Goal: Ask a question: Seek information or help from site administrators or community

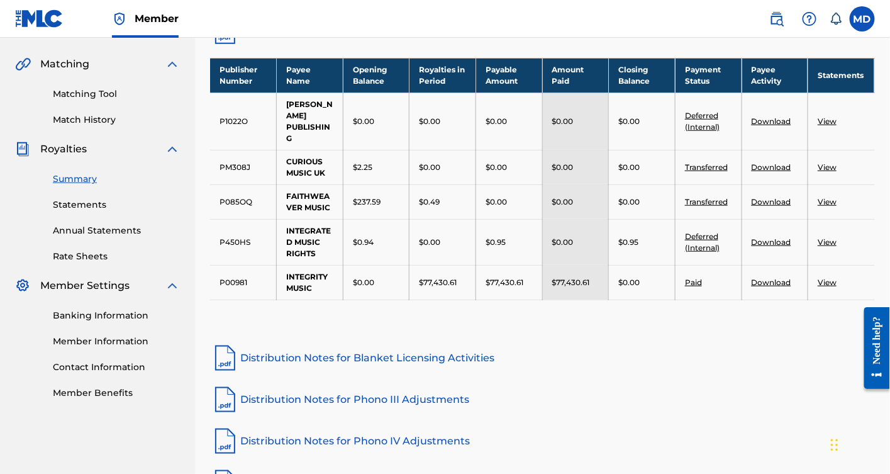
click at [837, 281] on td "View" at bounding box center [841, 282] width 67 height 35
click at [829, 281] on link "View" at bounding box center [827, 281] width 19 height 9
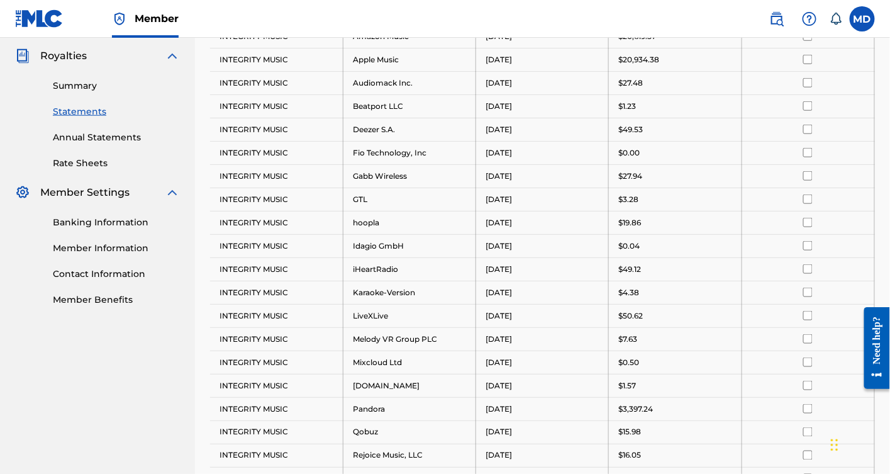
scroll to position [186, 0]
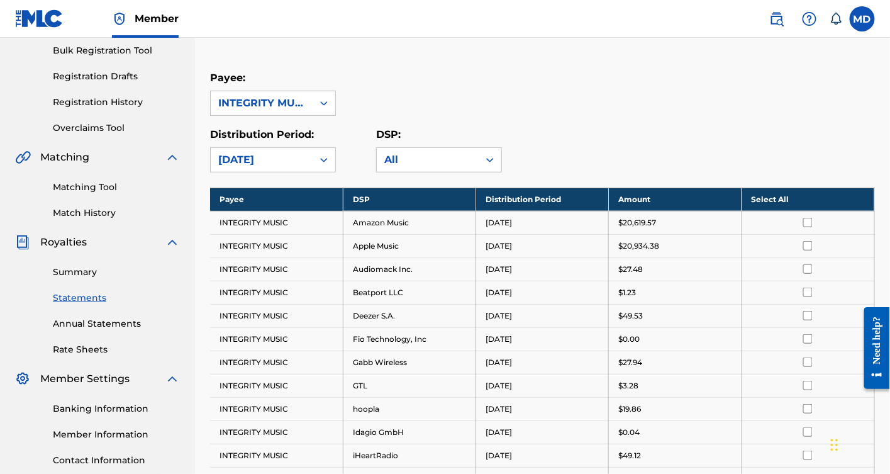
click at [99, 321] on link "Annual Statements" at bounding box center [116, 323] width 127 height 13
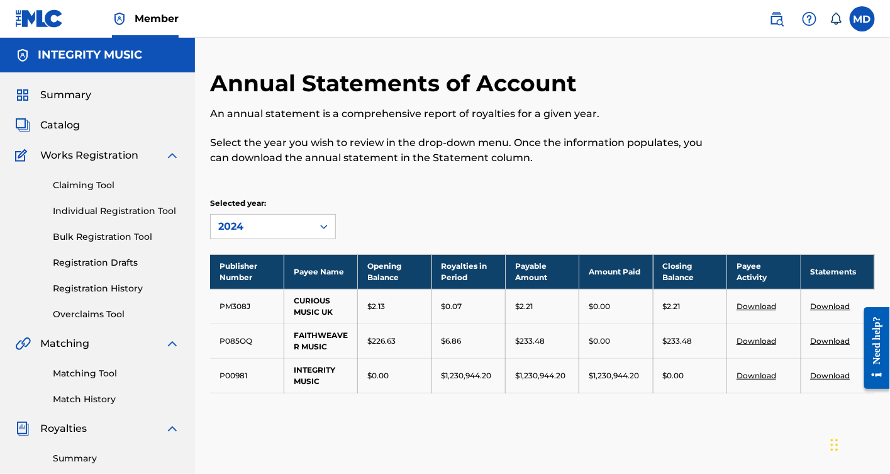
click at [827, 303] on link "Download" at bounding box center [831, 305] width 40 height 9
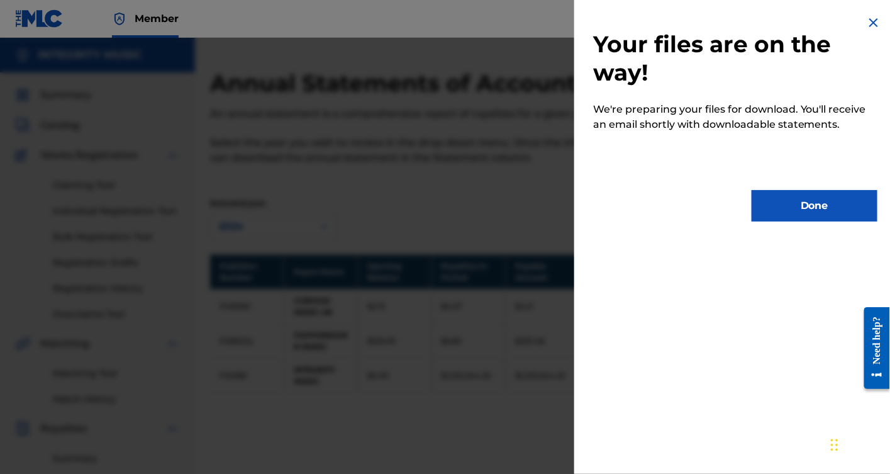
click at [820, 204] on button "Done" at bounding box center [815, 205] width 126 height 31
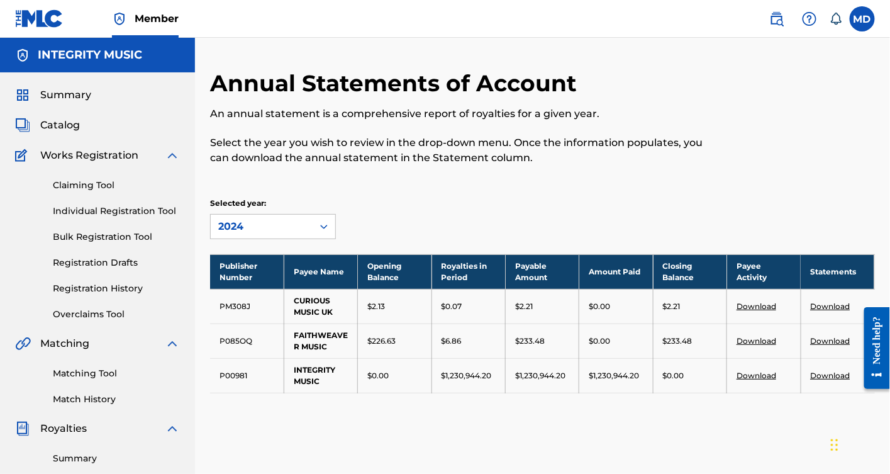
click at [833, 337] on link "Download" at bounding box center [831, 340] width 40 height 9
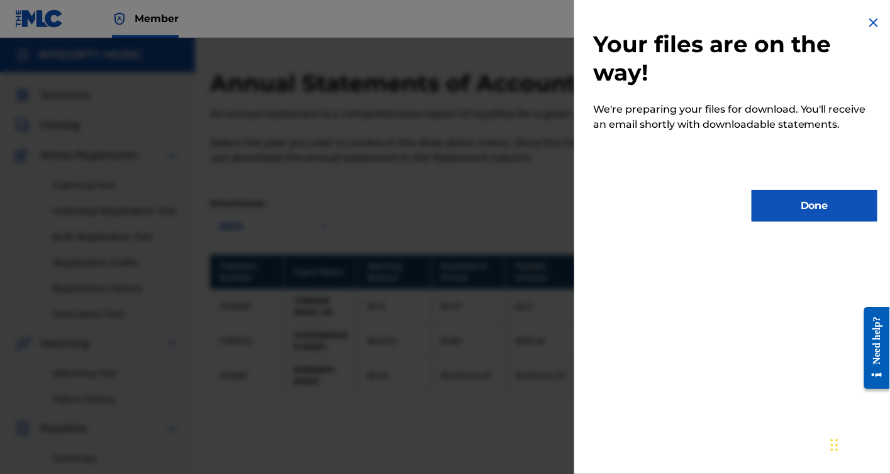
click at [821, 208] on button "Done" at bounding box center [815, 205] width 126 height 31
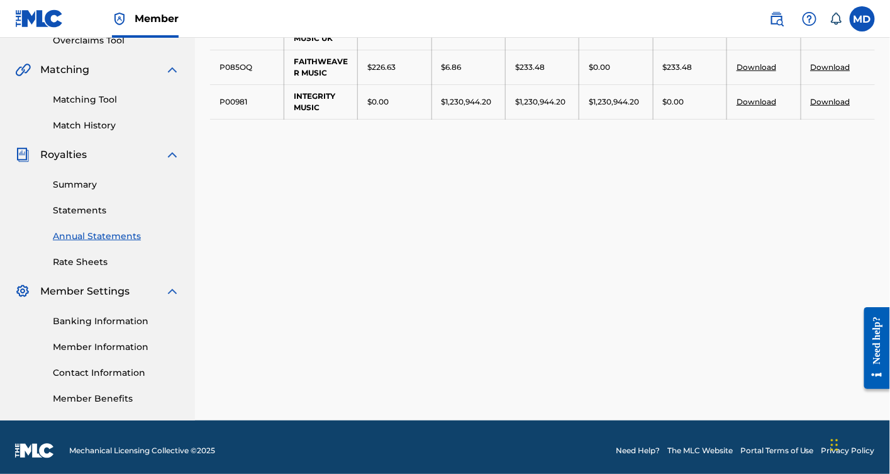
scroll to position [279, 0]
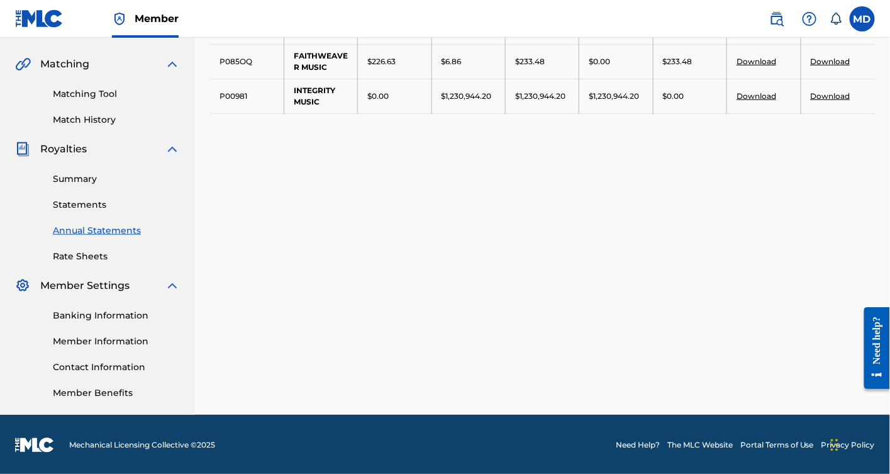
click at [86, 255] on link "Rate Sheets" at bounding box center [116, 256] width 127 height 13
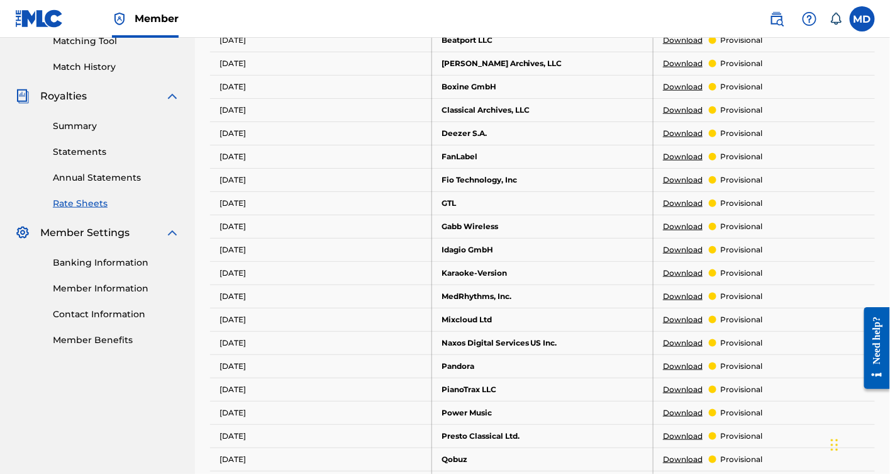
scroll to position [186, 0]
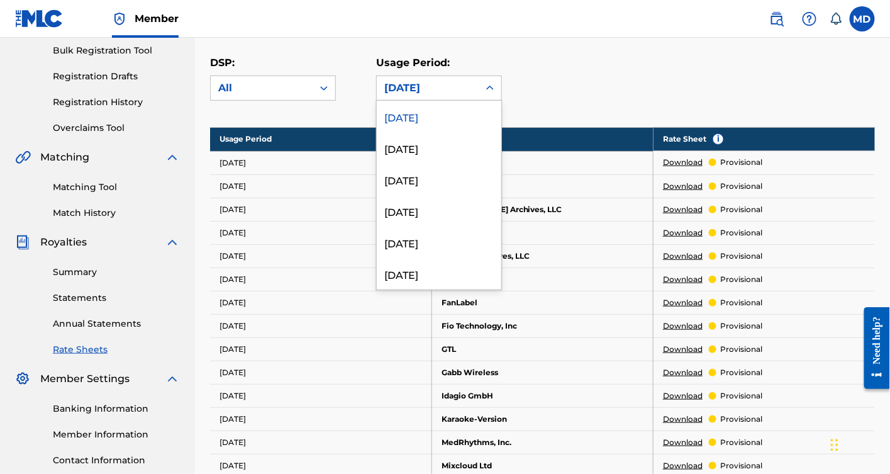
click at [489, 86] on icon at bounding box center [490, 88] width 13 height 13
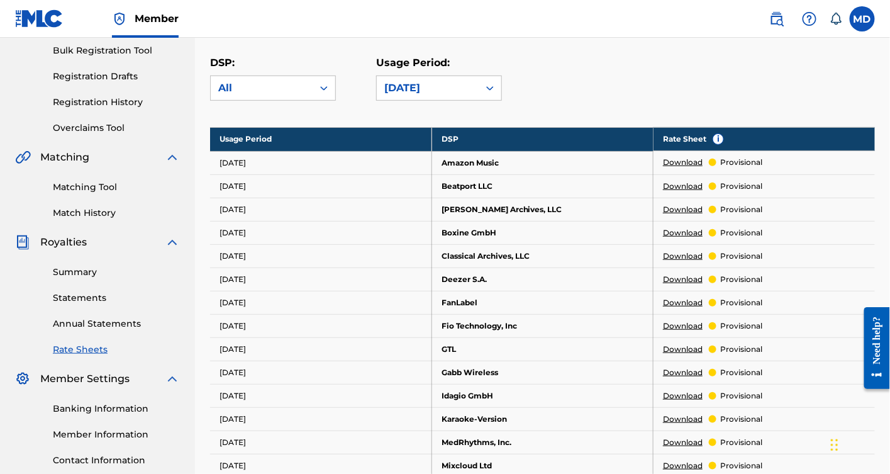
click at [596, 86] on div "DSP: All Usage Period: July 2025" at bounding box center [542, 83] width 665 height 57
click at [72, 272] on link "Summary" at bounding box center [116, 271] width 127 height 13
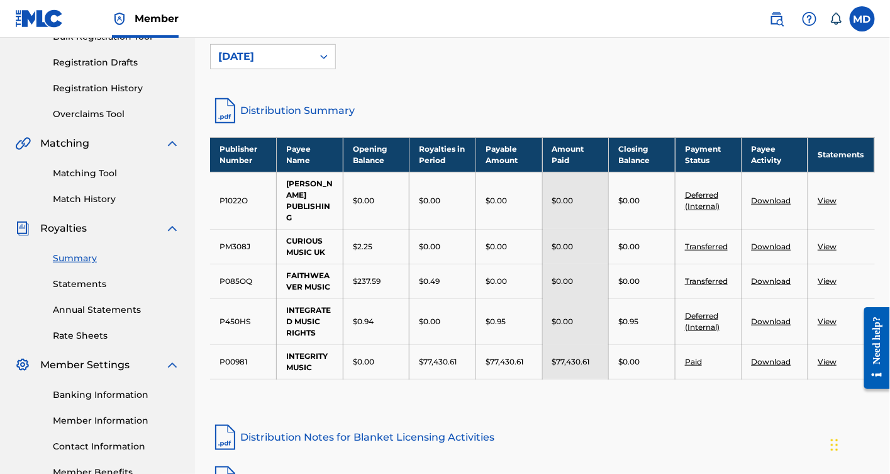
scroll to position [279, 0]
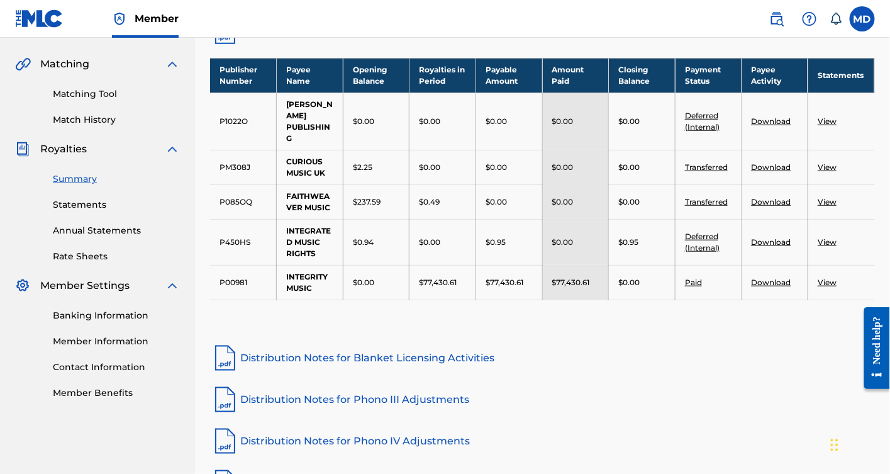
click at [830, 202] on link "View" at bounding box center [827, 201] width 19 height 9
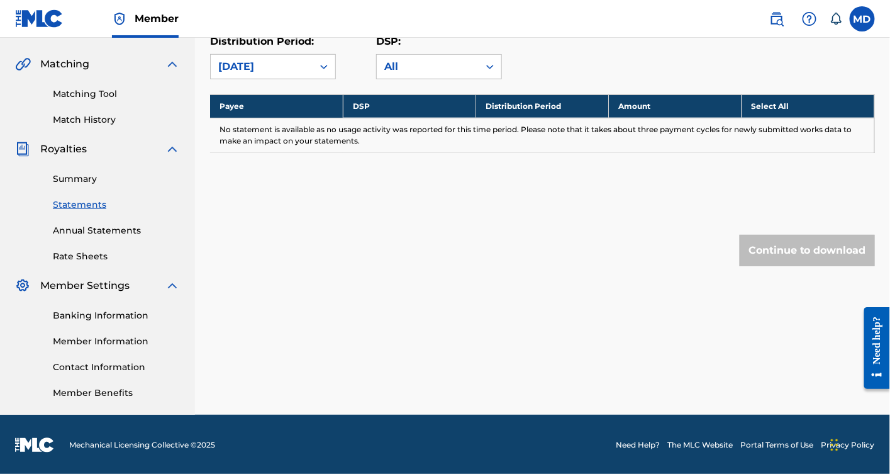
scroll to position [186, 0]
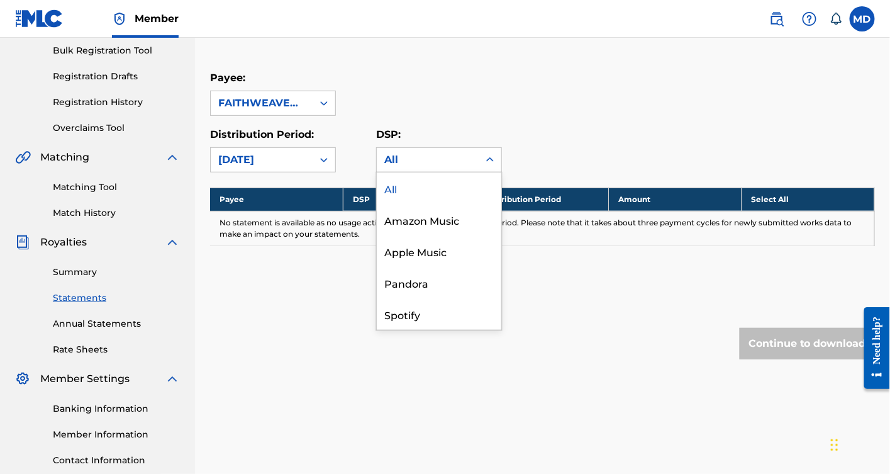
click at [491, 160] on icon at bounding box center [490, 159] width 13 height 13
click at [416, 189] on div "All" at bounding box center [439, 187] width 125 height 31
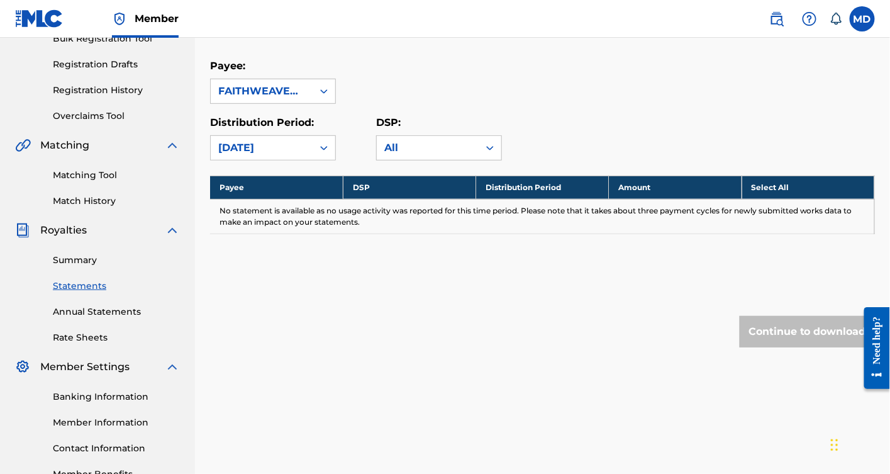
scroll to position [93, 0]
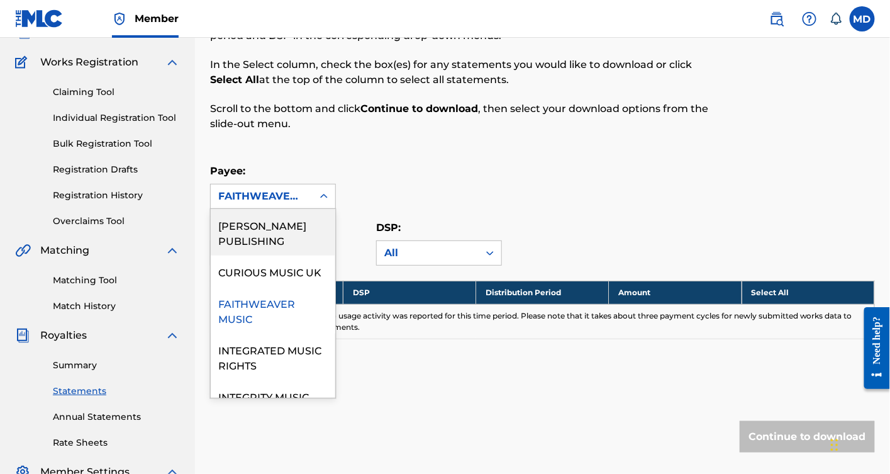
click at [322, 198] on icon at bounding box center [324, 196] width 13 height 13
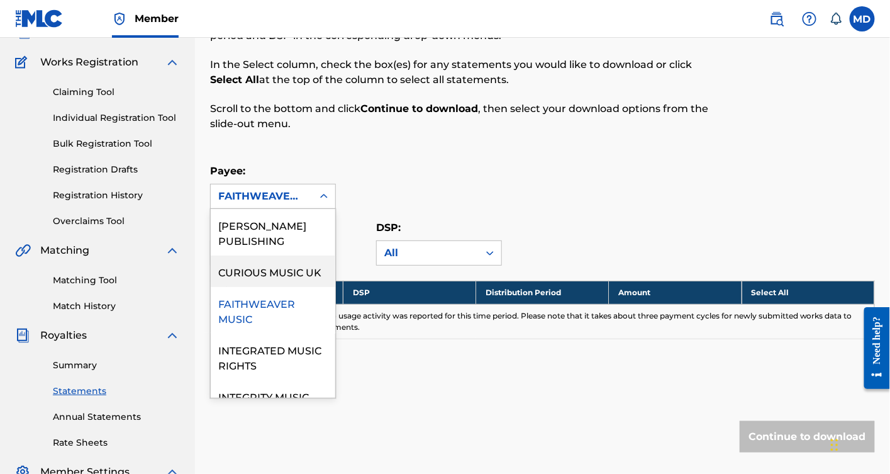
scroll to position [28, 0]
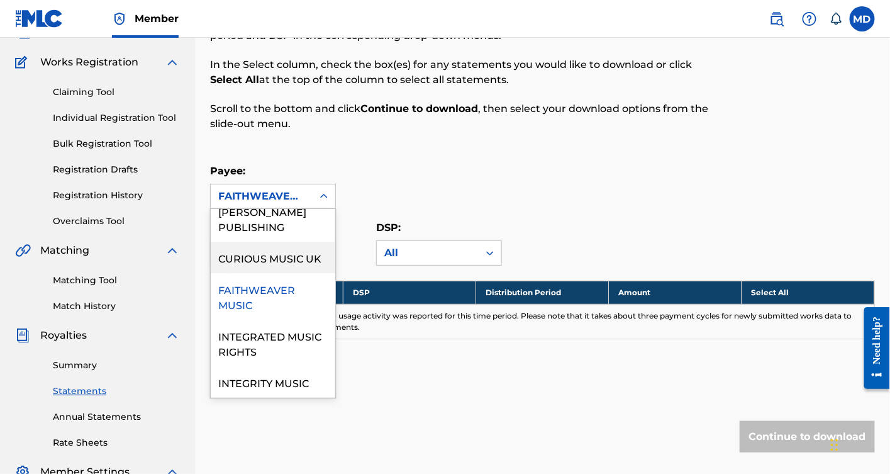
click at [273, 242] on div "CURIOUS MUSIC UK" at bounding box center [273, 257] width 125 height 31
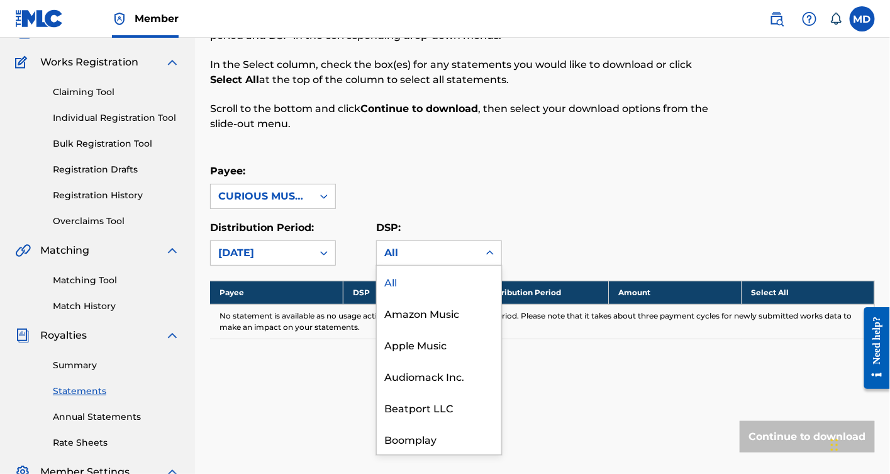
scroll to position [279, 0]
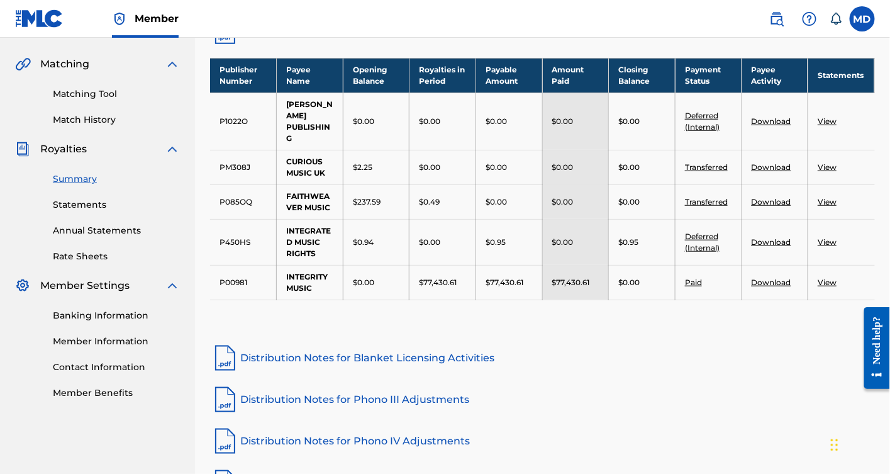
click at [127, 444] on nav "INTEGRITY MUSIC Summary Catalog Works Registration Claiming Tool Individual Reg…" at bounding box center [97, 148] width 195 height 781
click at [708, 165] on link "Transferred" at bounding box center [706, 166] width 43 height 9
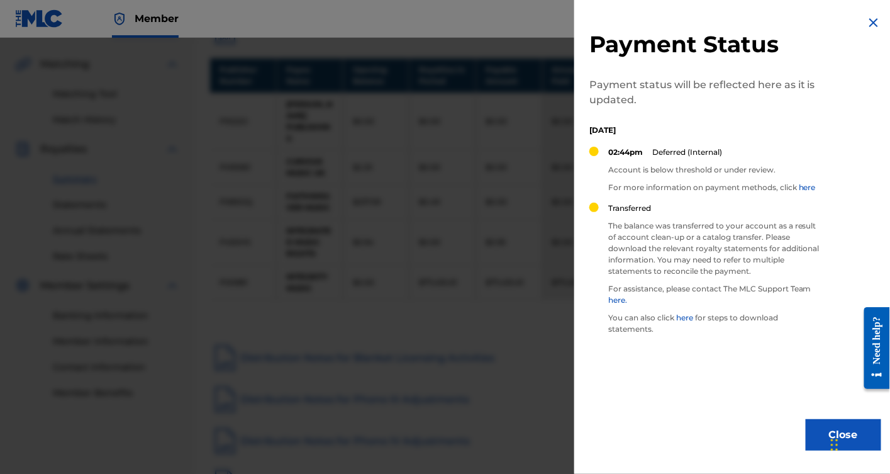
click at [869, 22] on img at bounding box center [873, 22] width 15 height 15
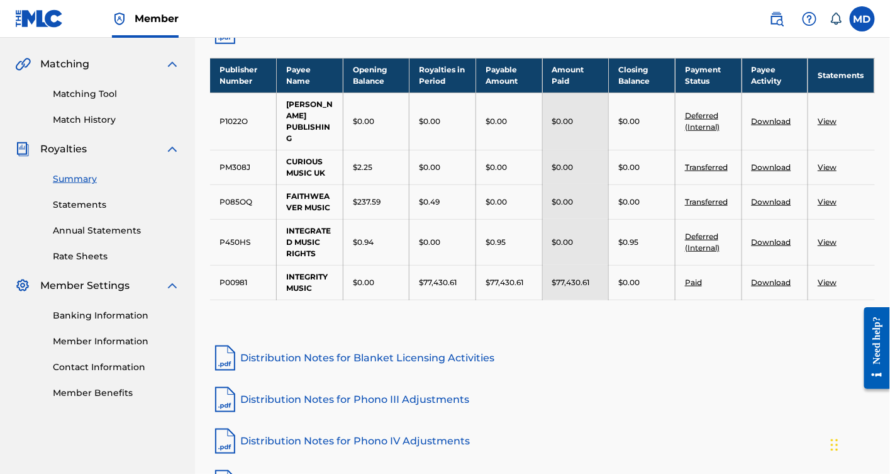
click at [708, 201] on link "Transferred" at bounding box center [706, 201] width 43 height 9
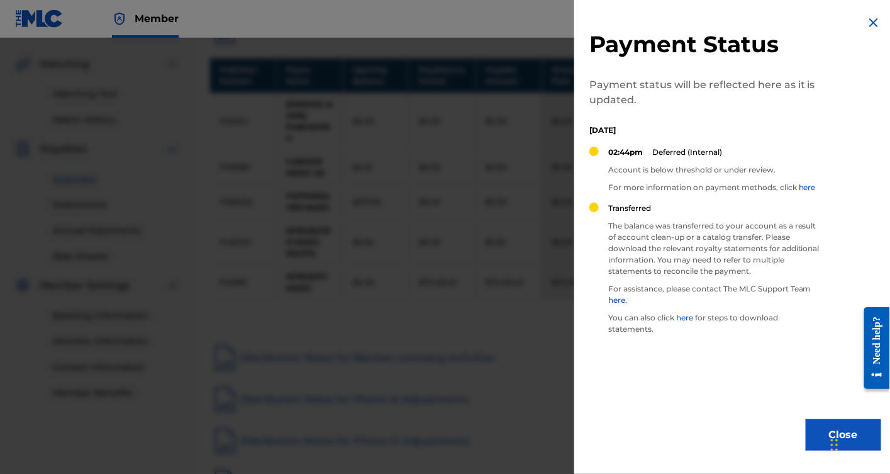
click at [868, 25] on img at bounding box center [873, 22] width 15 height 15
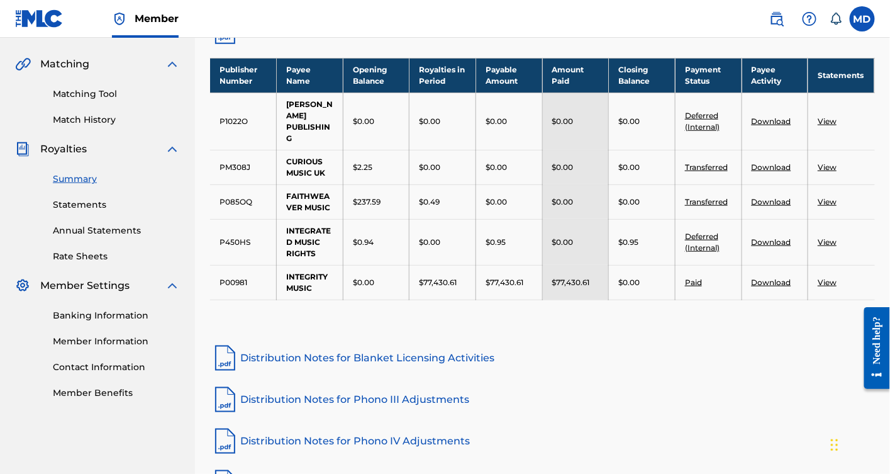
click at [835, 201] on link "View" at bounding box center [827, 201] width 19 height 9
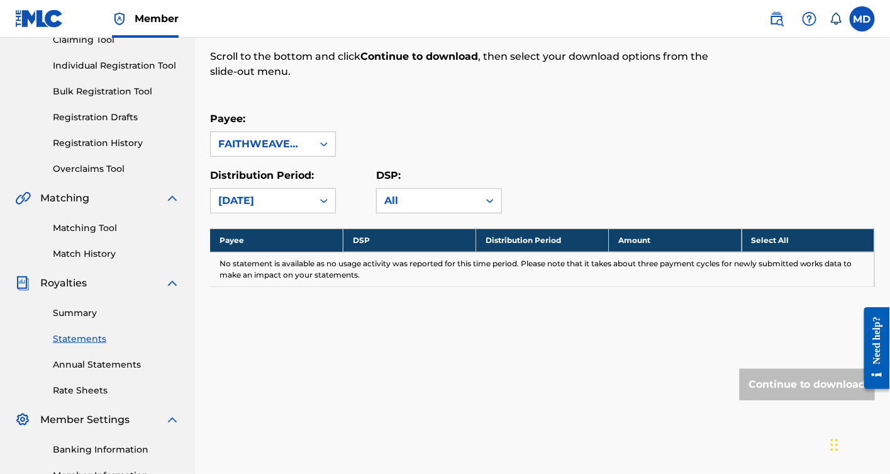
scroll to position [93, 0]
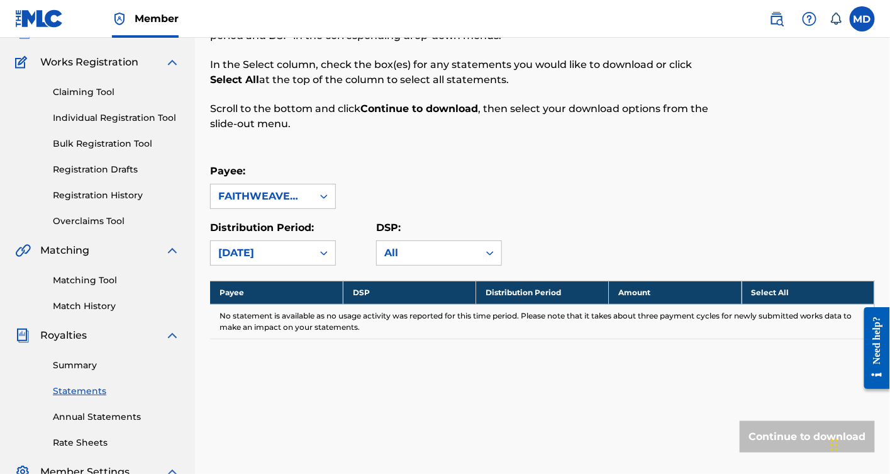
drag, startPoint x: 487, startPoint y: 172, endPoint x: 477, endPoint y: 172, distance: 9.5
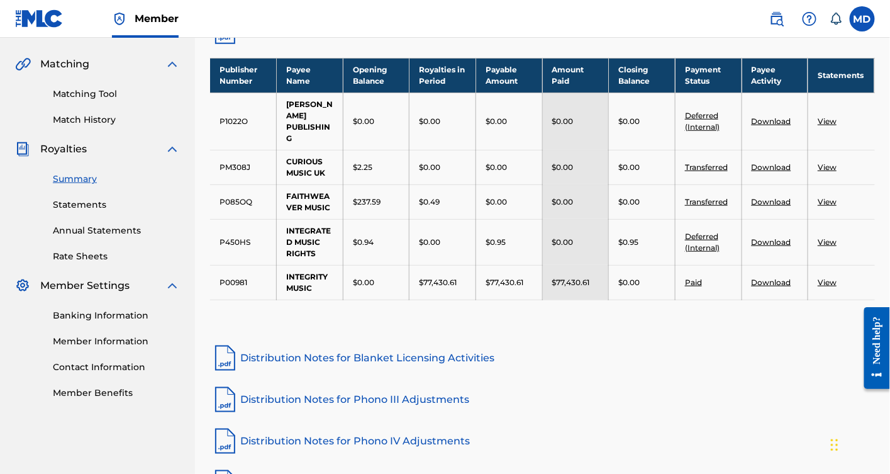
click at [777, 200] on link "Download" at bounding box center [772, 201] width 40 height 9
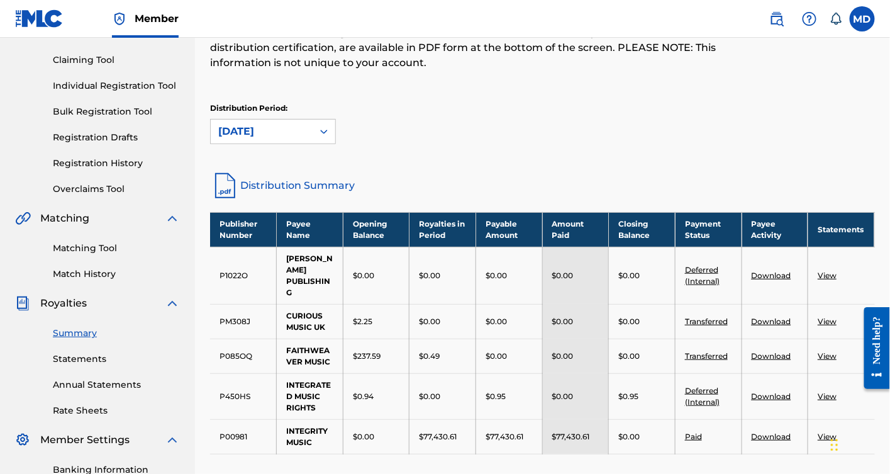
scroll to position [186, 0]
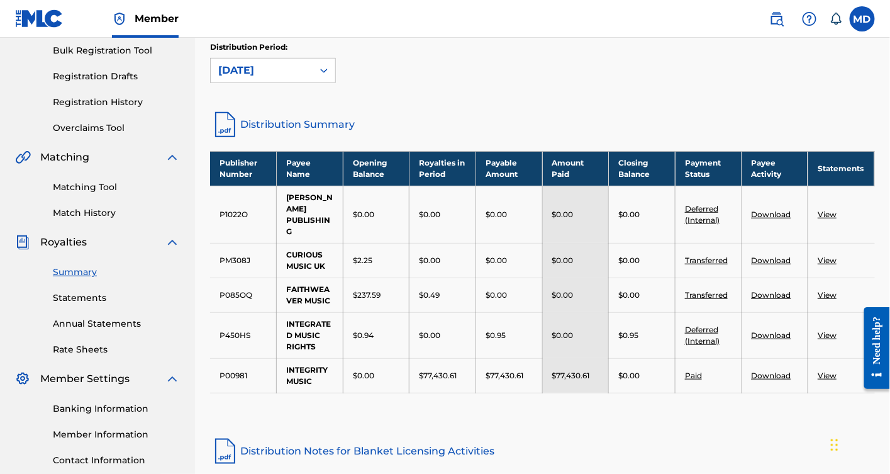
click at [99, 321] on link "Annual Statements" at bounding box center [116, 323] width 127 height 13
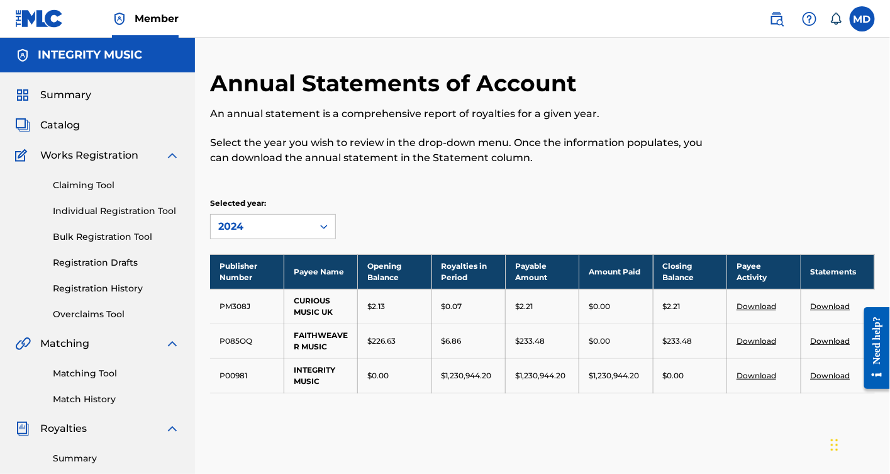
click at [825, 339] on link "Download" at bounding box center [831, 340] width 40 height 9
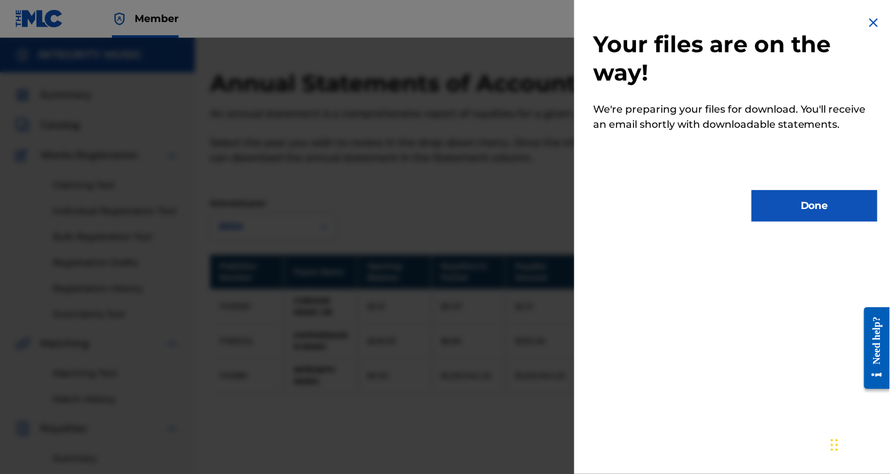
click at [816, 208] on button "Done" at bounding box center [815, 205] width 126 height 31
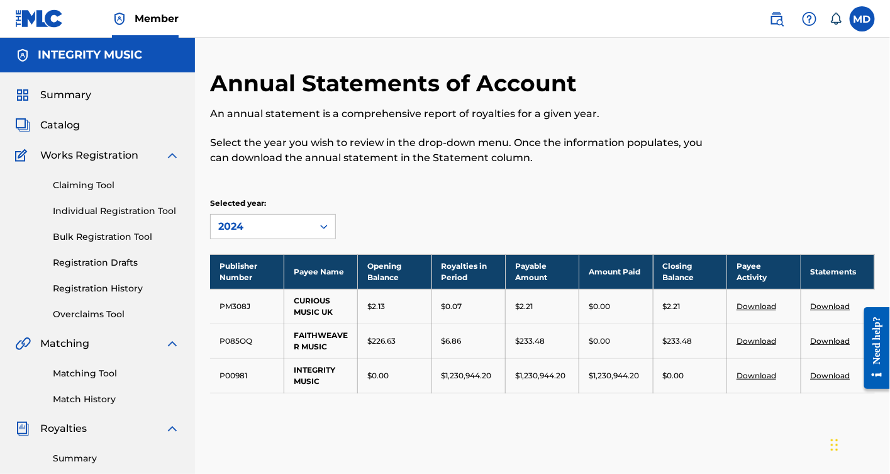
click at [530, 448] on div "Annual Statements of Account An annual statement is a comprehensive report of r…" at bounding box center [542, 381] width 695 height 625
click at [764, 340] on link "Download" at bounding box center [757, 340] width 40 height 9
click at [828, 340] on link "Download" at bounding box center [831, 340] width 40 height 9
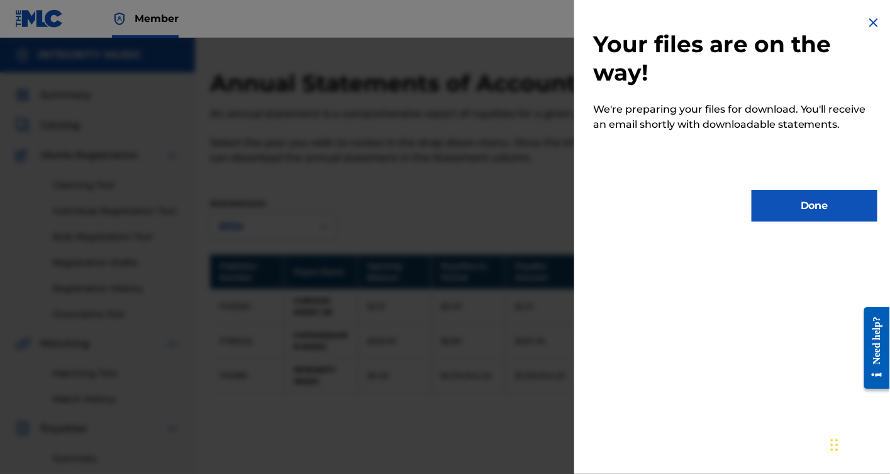
click at [823, 209] on button "Done" at bounding box center [815, 205] width 126 height 31
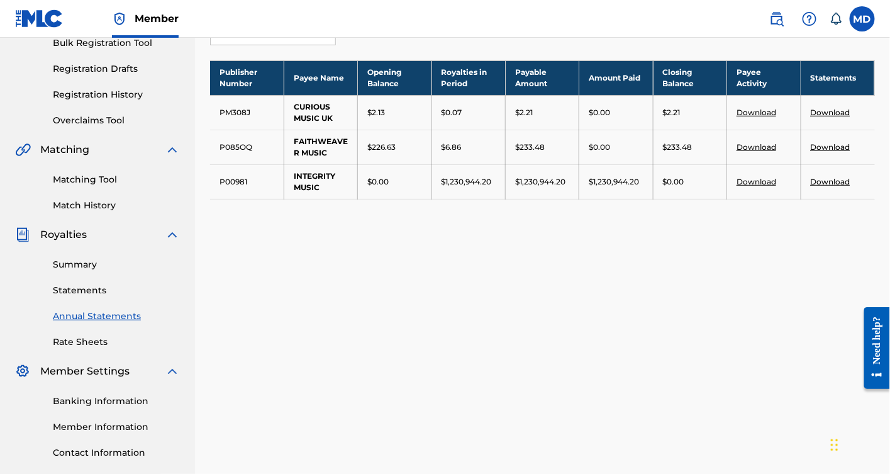
scroll to position [280, 0]
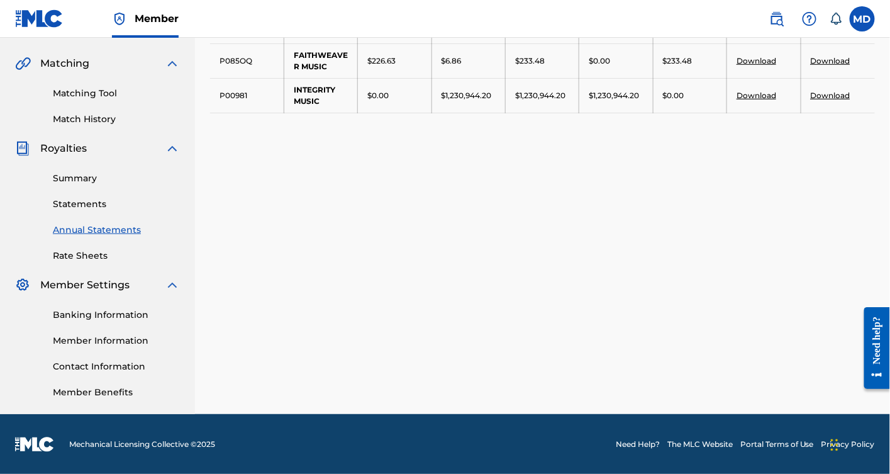
click at [80, 254] on link "Rate Sheets" at bounding box center [116, 255] width 127 height 13
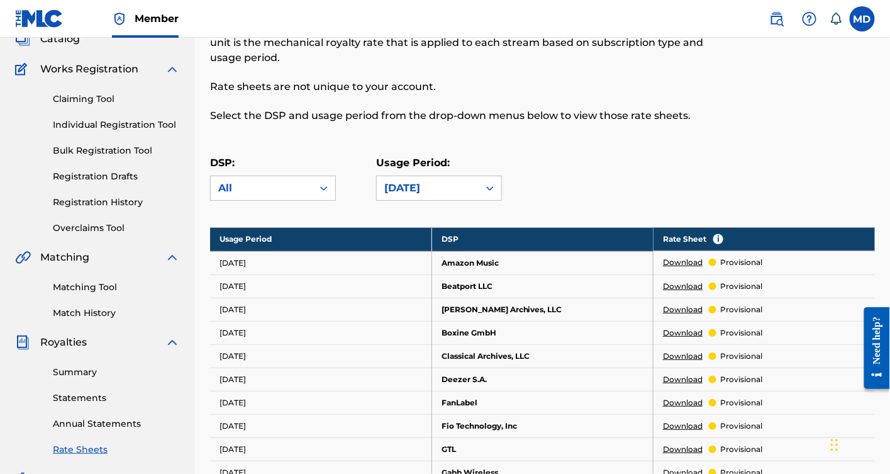
scroll to position [279, 0]
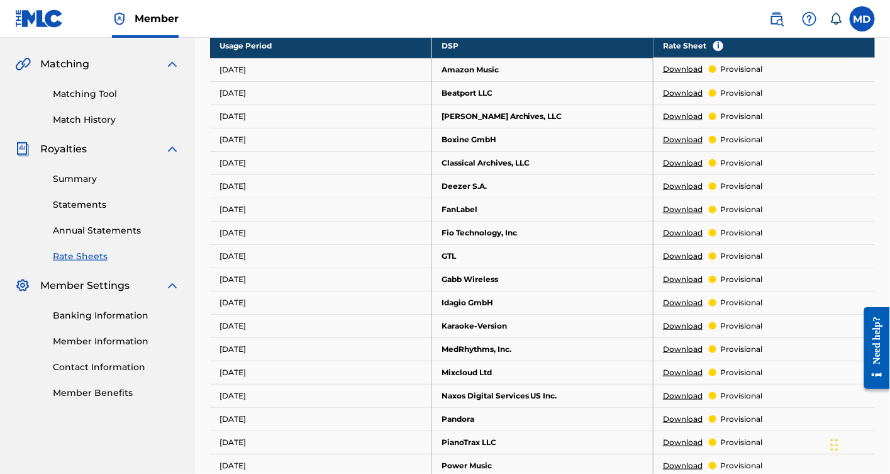
click at [81, 205] on link "Statements" at bounding box center [116, 204] width 127 height 13
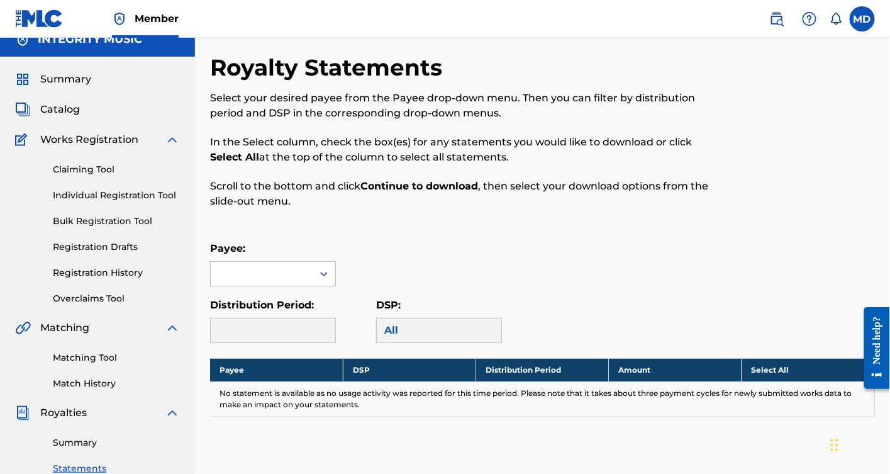
click at [324, 286] on div at bounding box center [273, 273] width 126 height 25
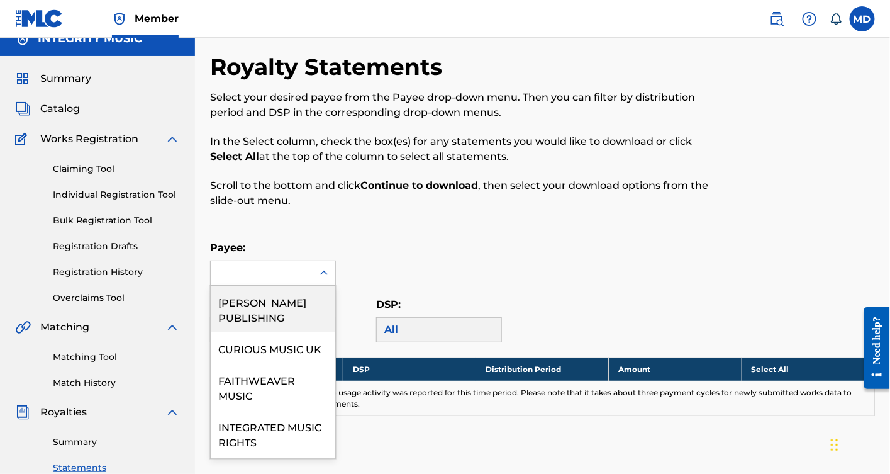
scroll to position [17, 0]
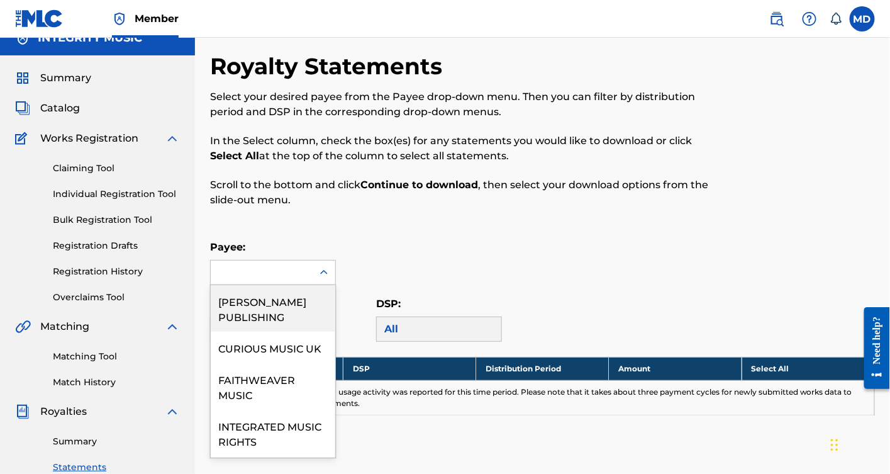
click at [271, 304] on div "BETHANY CHURCH PUBLISHING" at bounding box center [273, 308] width 125 height 47
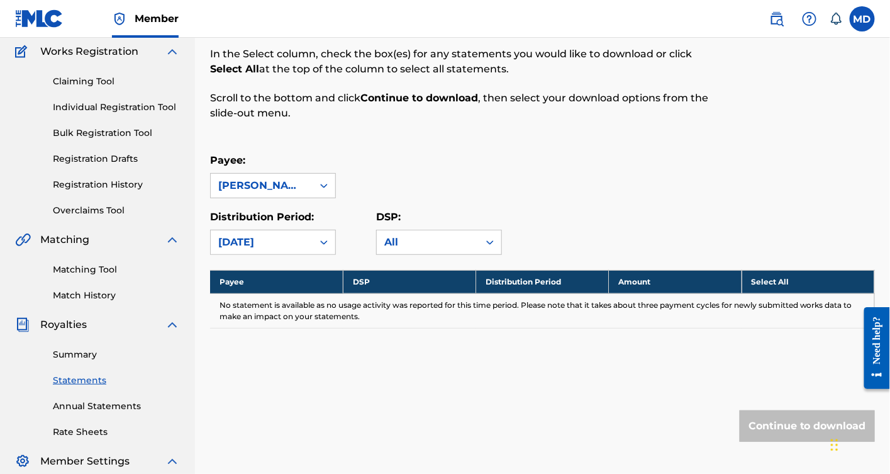
scroll to position [203, 0]
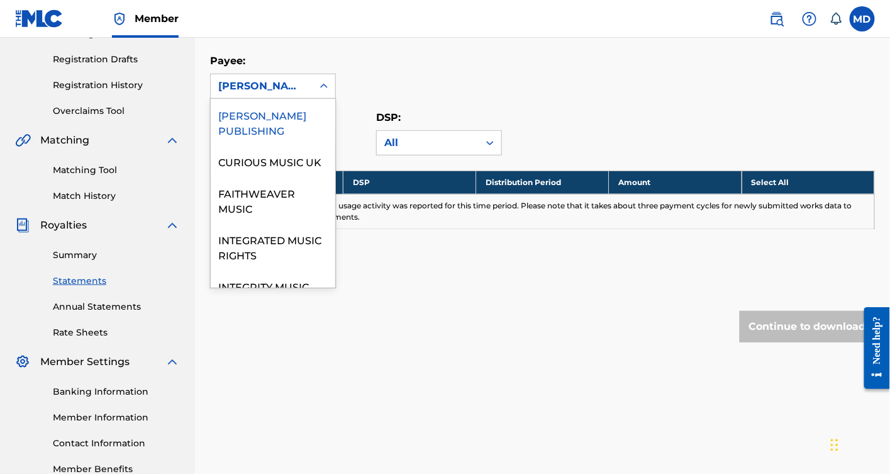
click at [327, 88] on icon at bounding box center [324, 86] width 13 height 13
click at [276, 156] on div "CURIOUS MUSIC UK" at bounding box center [273, 160] width 125 height 31
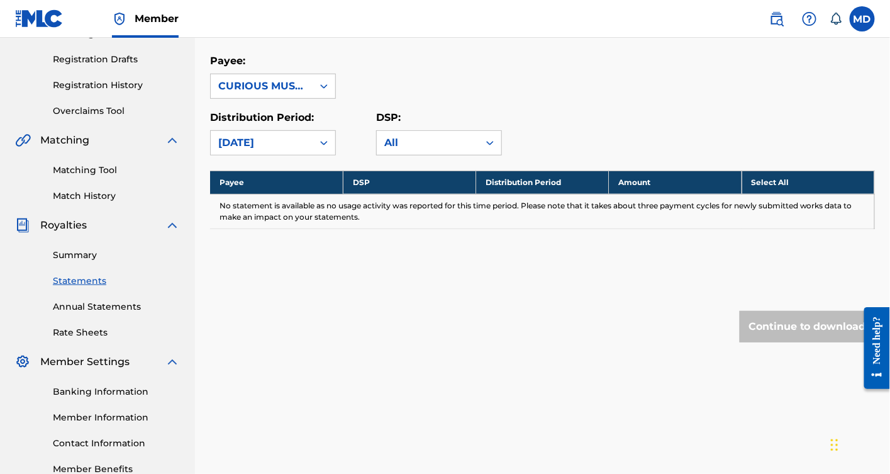
click at [324, 86] on icon at bounding box center [324, 86] width 13 height 13
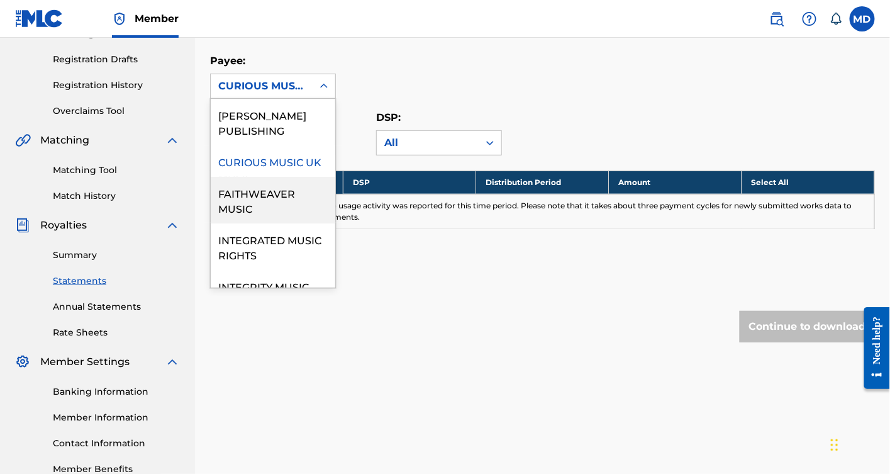
click at [259, 208] on div "FAITHWEAVER MUSIC" at bounding box center [273, 200] width 125 height 47
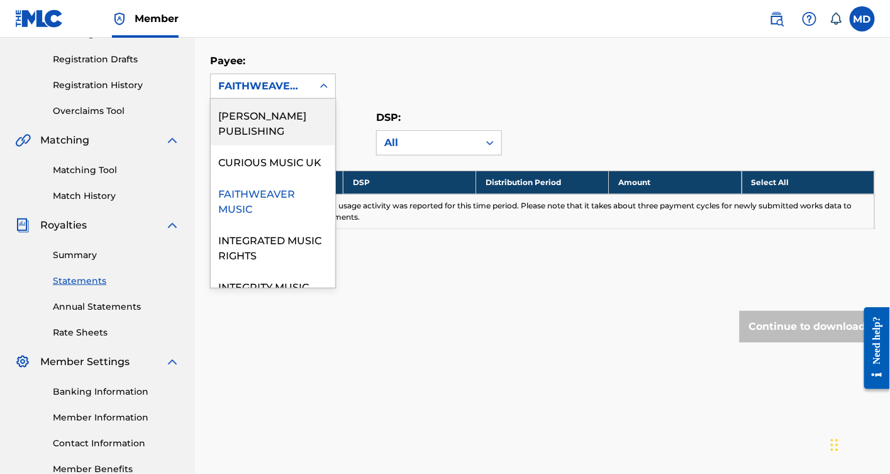
click at [327, 89] on icon at bounding box center [324, 86] width 13 height 13
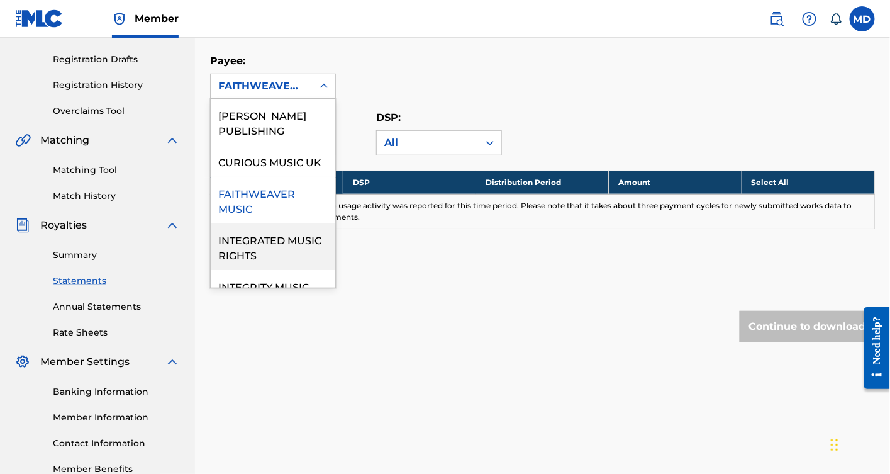
click at [264, 253] on div "INTEGRATED MUSIC RIGHTS" at bounding box center [273, 246] width 125 height 47
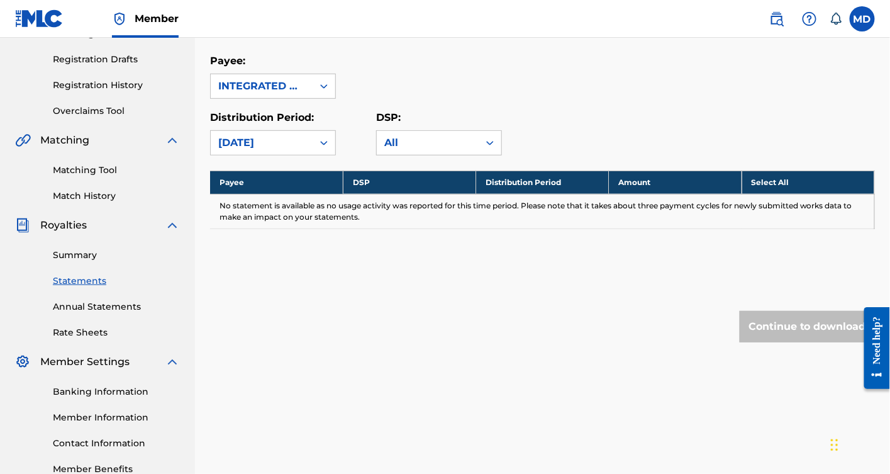
click at [327, 87] on icon at bounding box center [324, 86] width 13 height 13
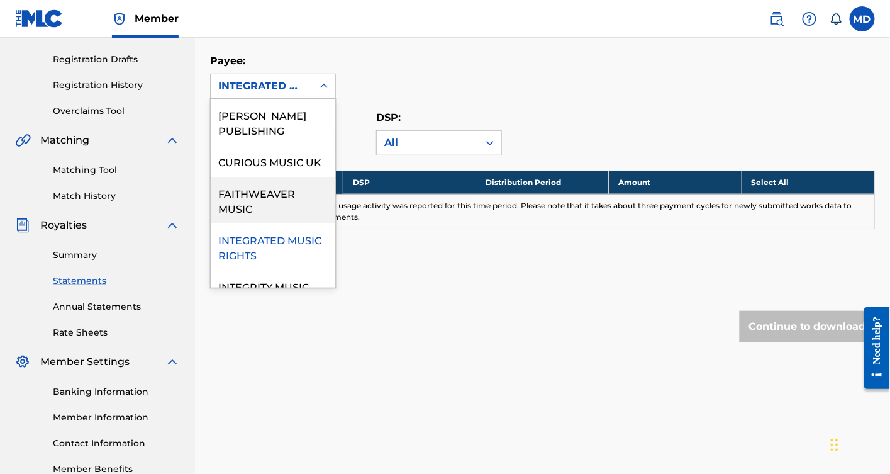
scroll to position [28, 0]
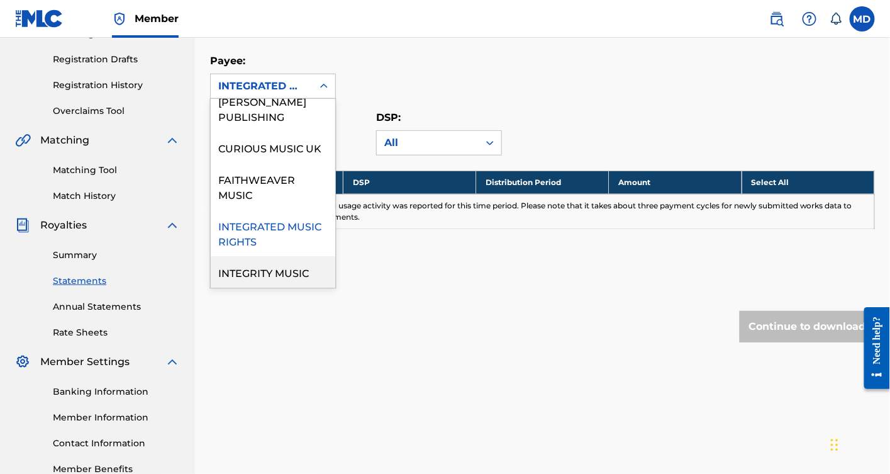
click at [262, 269] on div "INTEGRITY MUSIC" at bounding box center [273, 271] width 125 height 31
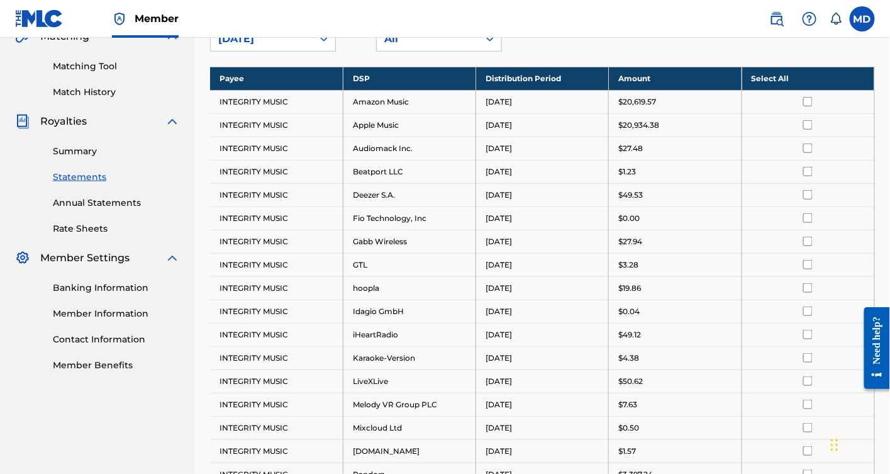
scroll to position [296, 0]
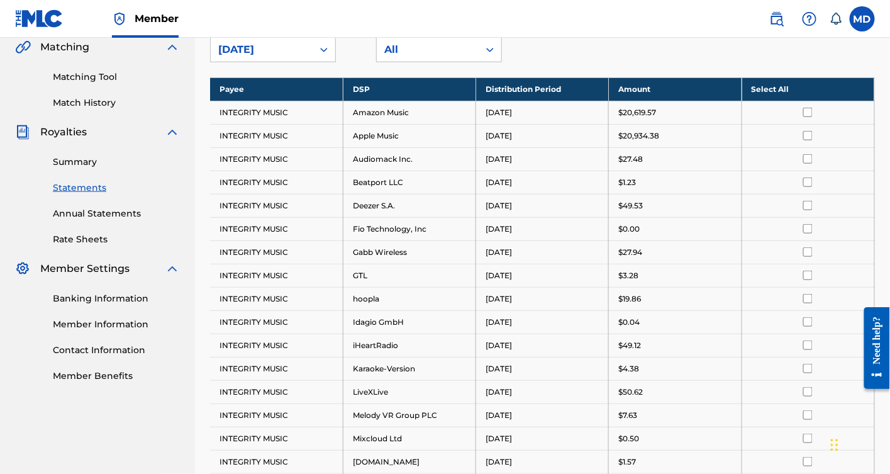
click at [95, 216] on link "Annual Statements" at bounding box center [116, 213] width 127 height 13
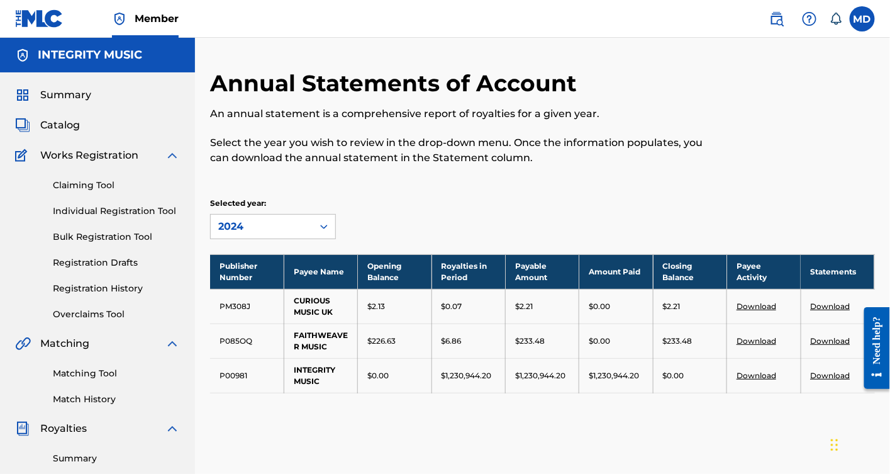
click at [318, 336] on td "FAITHWEAVER MUSIC" at bounding box center [321, 340] width 74 height 35
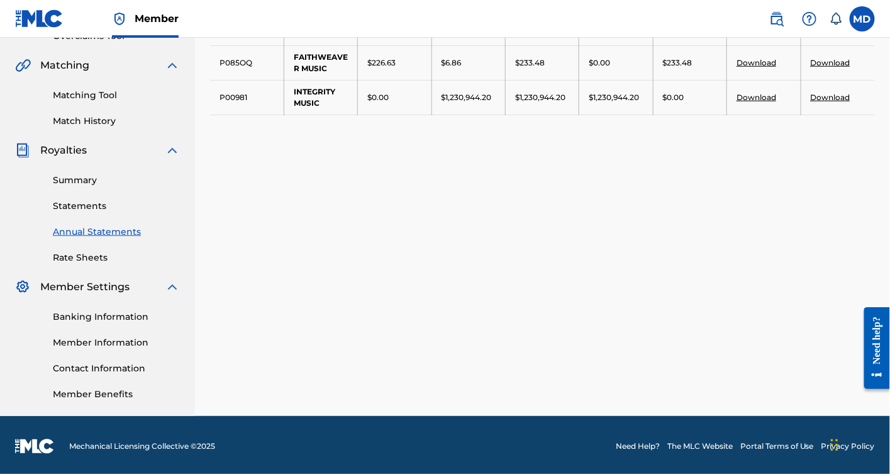
scroll to position [280, 0]
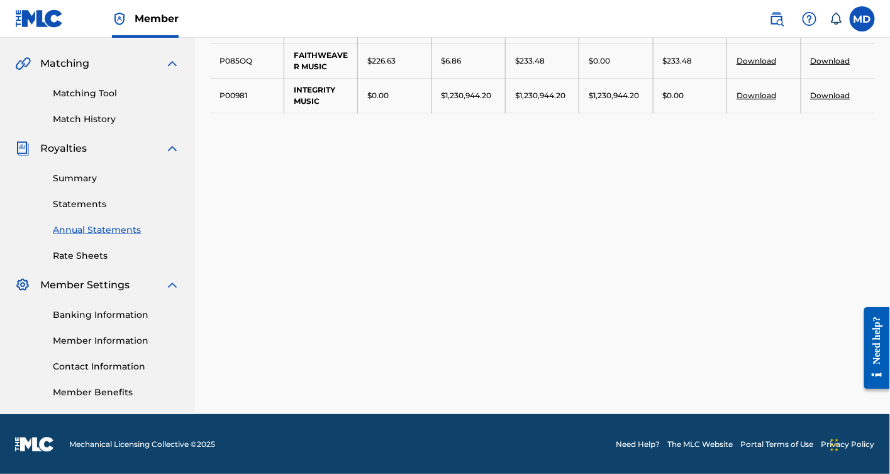
click at [634, 445] on link "Need Help?" at bounding box center [638, 443] width 44 height 11
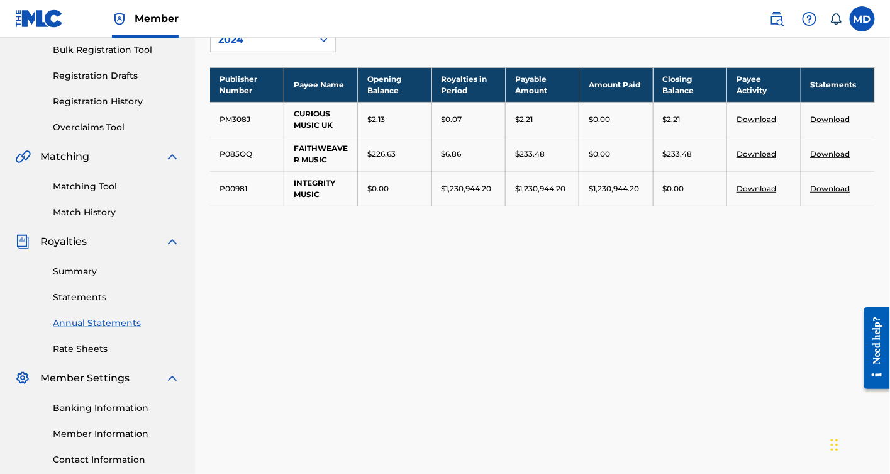
scroll to position [93, 0]
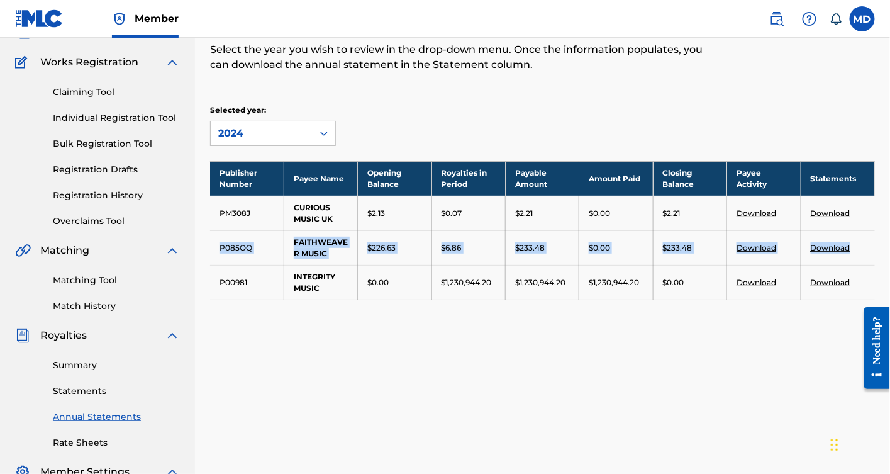
drag, startPoint x: 209, startPoint y: 245, endPoint x: 871, endPoint y: 245, distance: 661.7
click at [871, 245] on tr "P085OQ FAITHWEAVER MUSIC $226.63 $6.86 $233.48 $0.00 $233.48 Download Download" at bounding box center [542, 247] width 665 height 35
copy tr "P085OQ FAITHWEAVER MUSIC $226.63 $6.86 $233.48 $0.00 $233.48 Download Download"
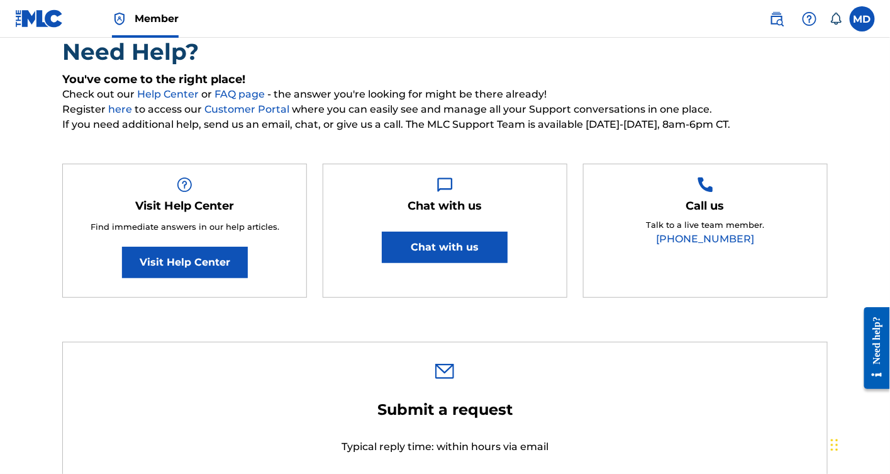
scroll to position [186, 0]
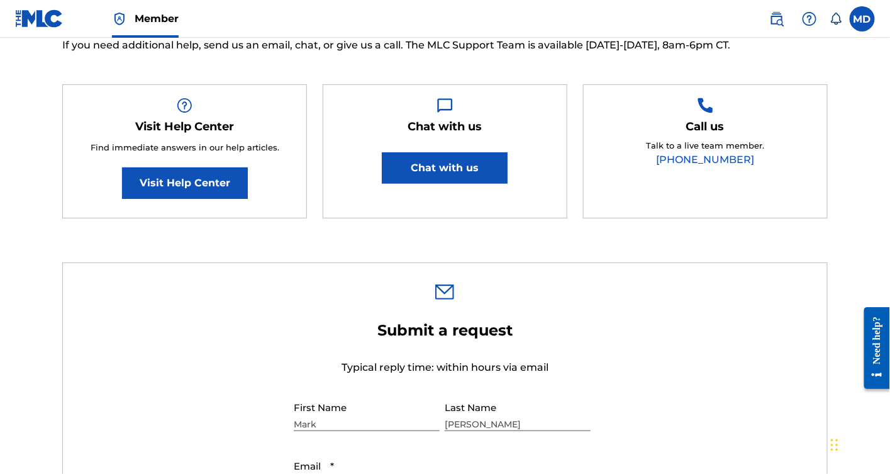
click at [454, 172] on button "Chat with us" at bounding box center [445, 167] width 126 height 31
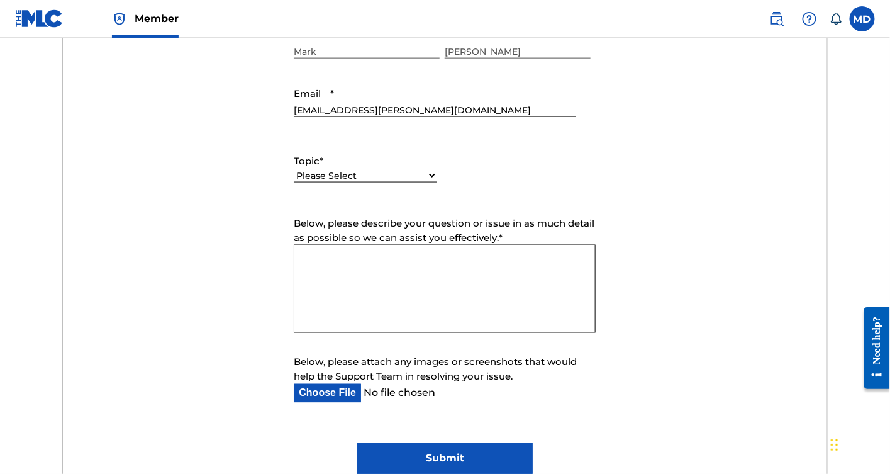
scroll to position [465, 0]
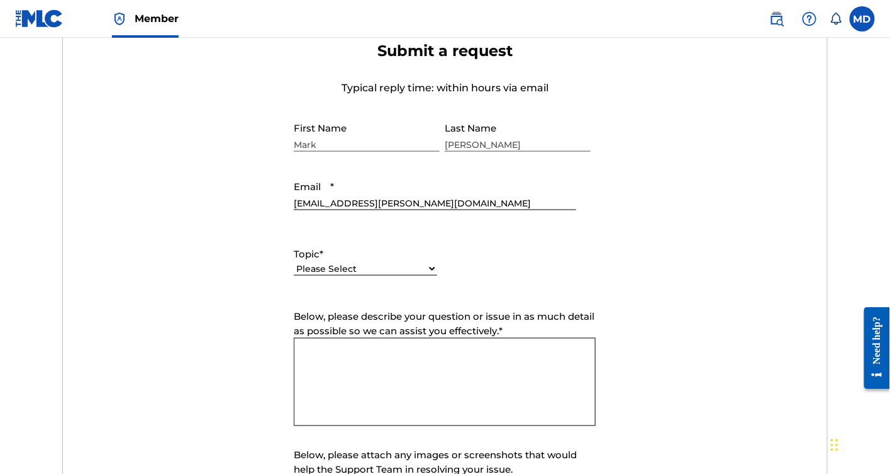
click at [431, 268] on select "Please Select I need help with my account I need help with managing my catalog …" at bounding box center [365, 268] width 143 height 13
select select "I need help with payment"
click at [294, 262] on select "Please Select I need help with my account I need help with managing my catalog …" at bounding box center [365, 268] width 143 height 13
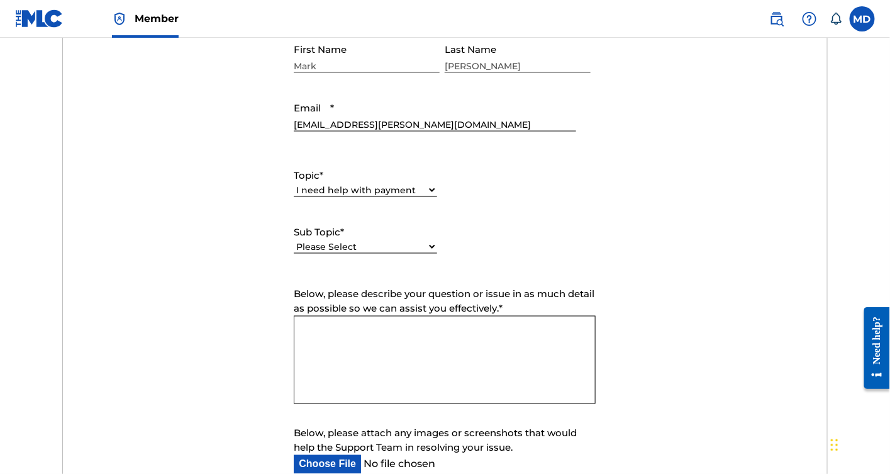
scroll to position [652, 0]
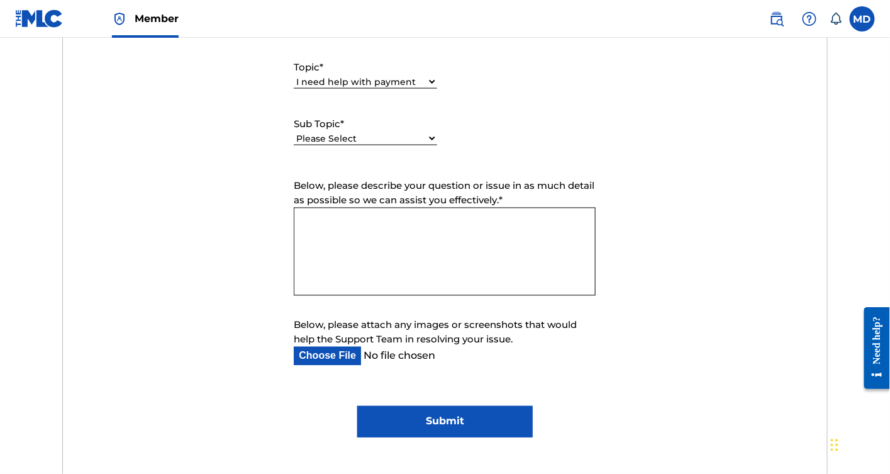
click at [336, 237] on textarea "Below, please describe your question or issue in as much detail as possible so …" at bounding box center [445, 252] width 302 height 88
type textarea "g"
paste textarea "P085OQ FAITHWEAVER MUSIC $226.63 $6.86 $233.48 $0.00 $233.48 Download Download"
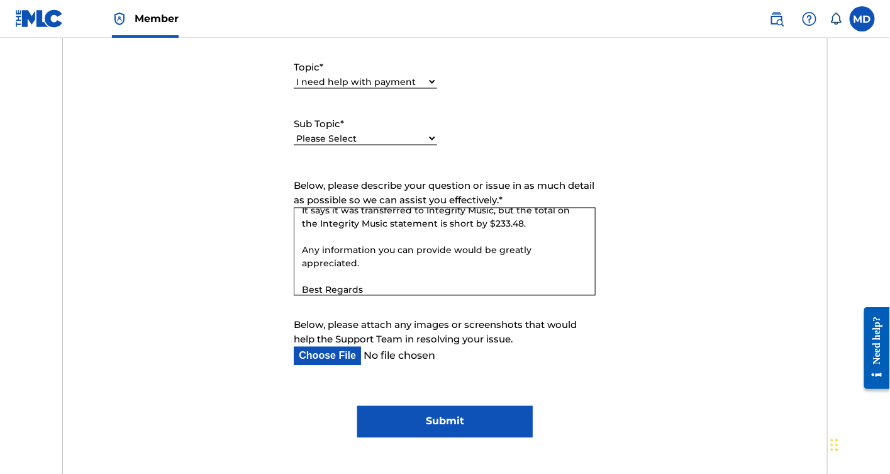
scroll to position [223, 0]
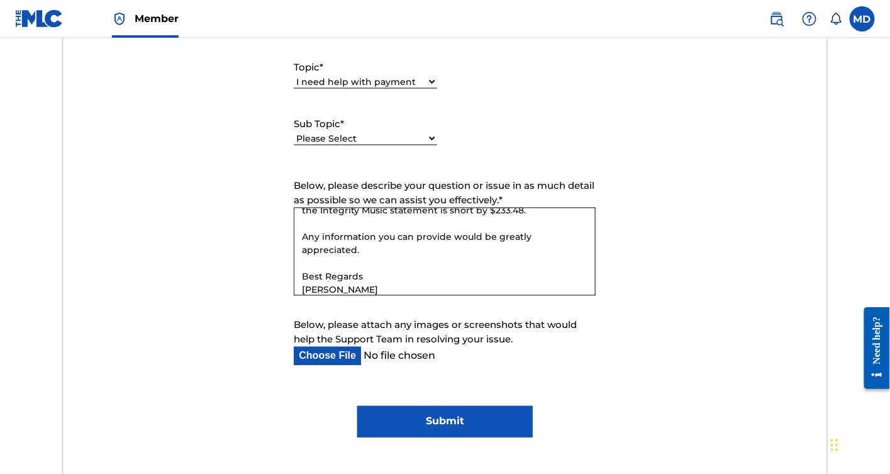
drag, startPoint x: 528, startPoint y: 251, endPoint x: 343, endPoint y: 287, distance: 187.8
click at [343, 287] on textarea "Greetings! I need to secure this statement: P085OQ FAITHWEAVER MUSIC $226.63 $6…" at bounding box center [445, 252] width 302 height 88
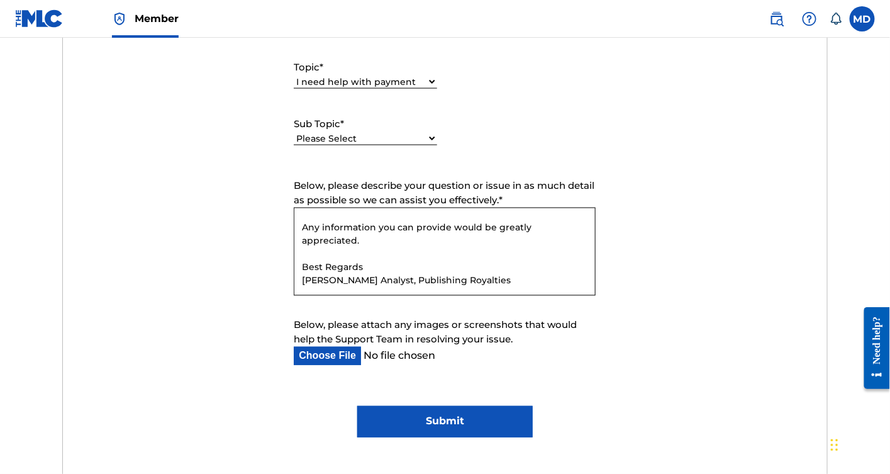
scroll to position [249, 0]
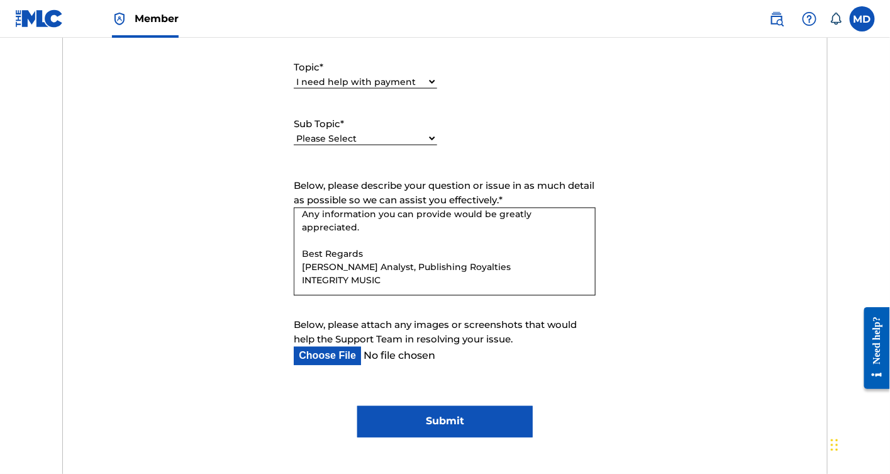
type textarea "Greetings! I need to secure this statement: P085OQ FAITHWEAVER MUSIC $226.63 $6…"
click at [431, 136] on select "Please Select I need help setting up my payment information in The MLC Portal I…" at bounding box center [365, 138] width 143 height 13
select select "I need a payment error resolved"
click at [294, 132] on select "Please Select I need help setting up my payment information in The MLC Portal I…" at bounding box center [365, 138] width 143 height 13
click at [464, 420] on input "Submit" at bounding box center [444, 421] width 175 height 31
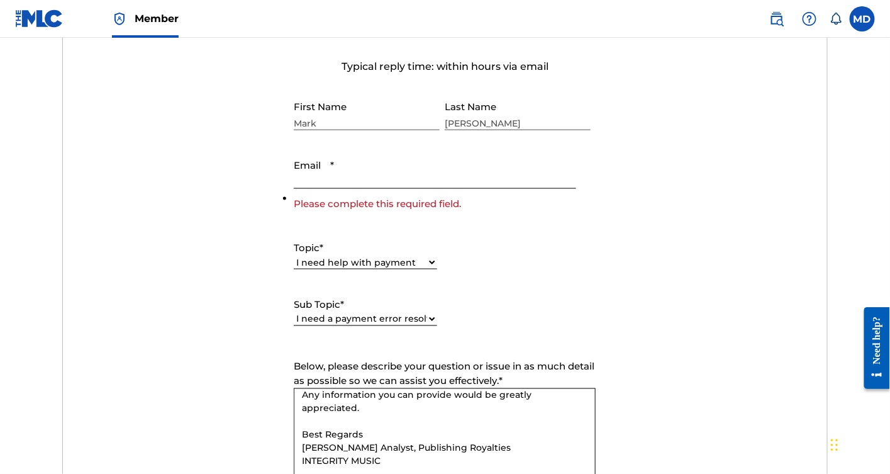
scroll to position [372, 0]
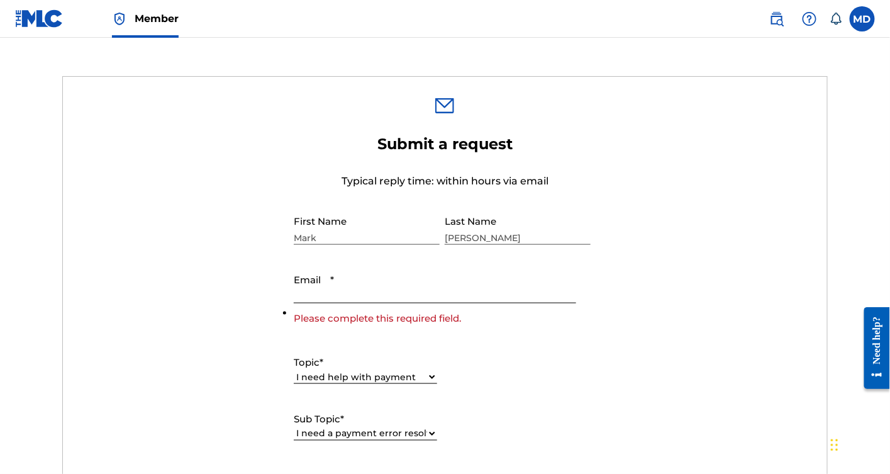
click at [354, 288] on input "Email *" at bounding box center [435, 285] width 282 height 36
type input "[EMAIL_ADDRESS][PERSON_NAME][DOMAIN_NAME]"
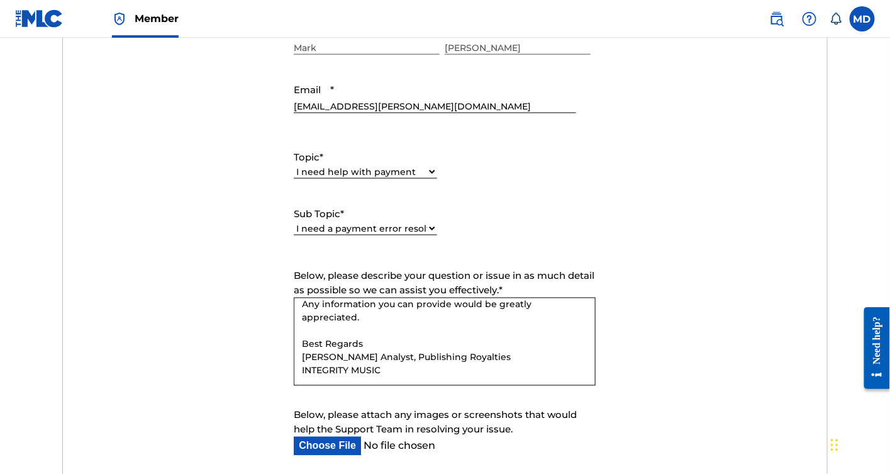
scroll to position [745, 0]
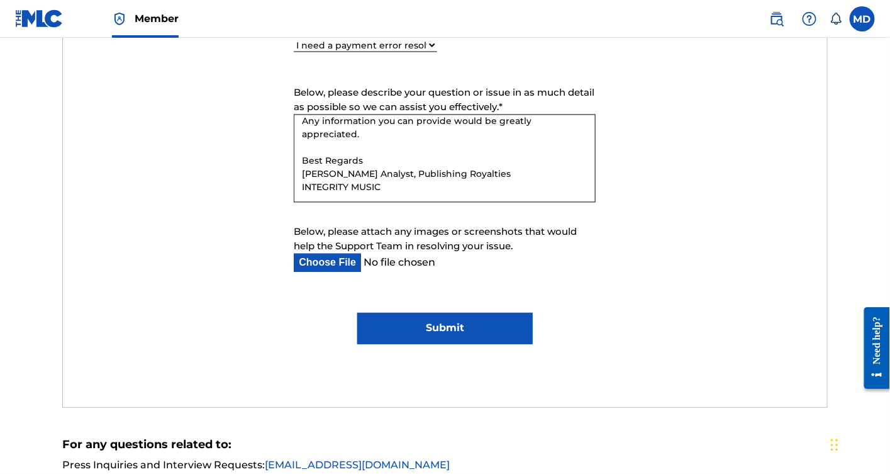
click at [451, 331] on input "Submit" at bounding box center [444, 328] width 175 height 31
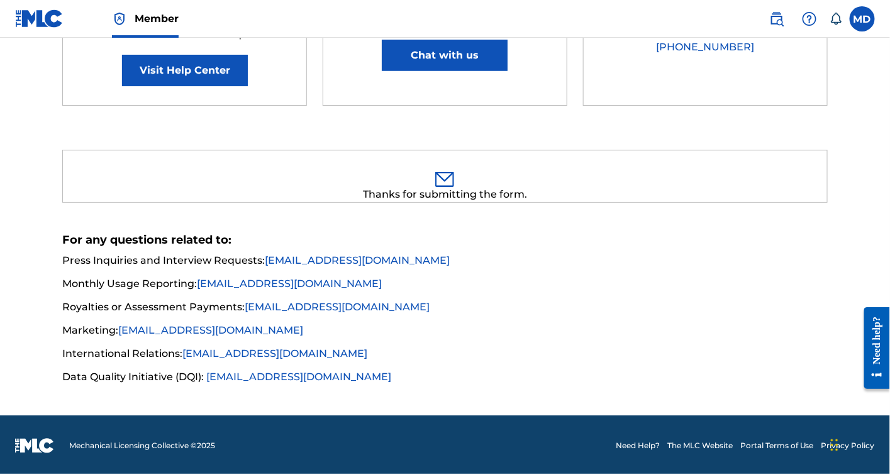
scroll to position [113, 0]
